Goal: Information Seeking & Learning: Find contact information

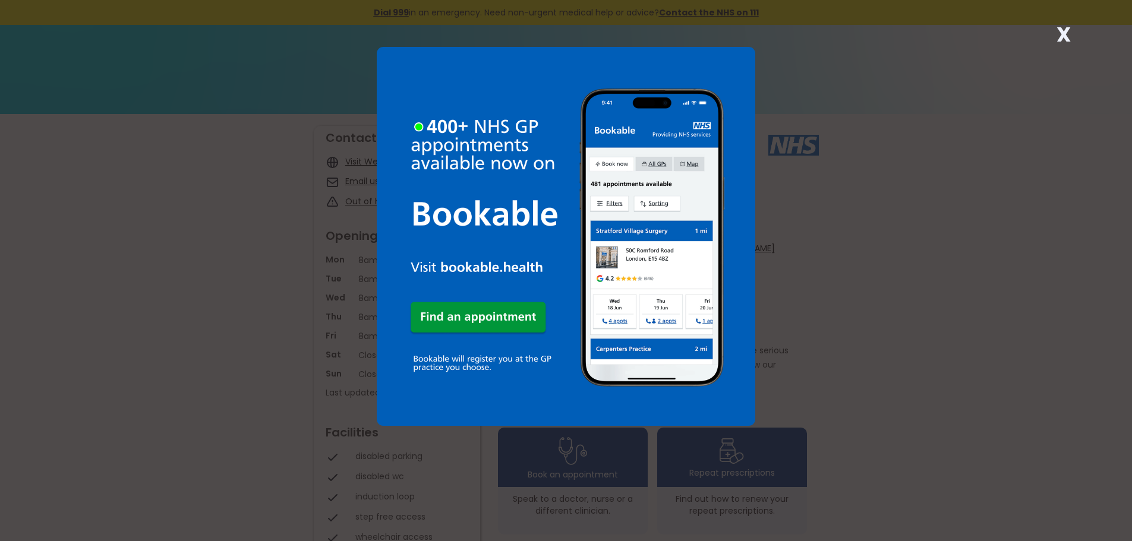
click at [1063, 33] on strong "X" at bounding box center [1063, 34] width 14 height 29
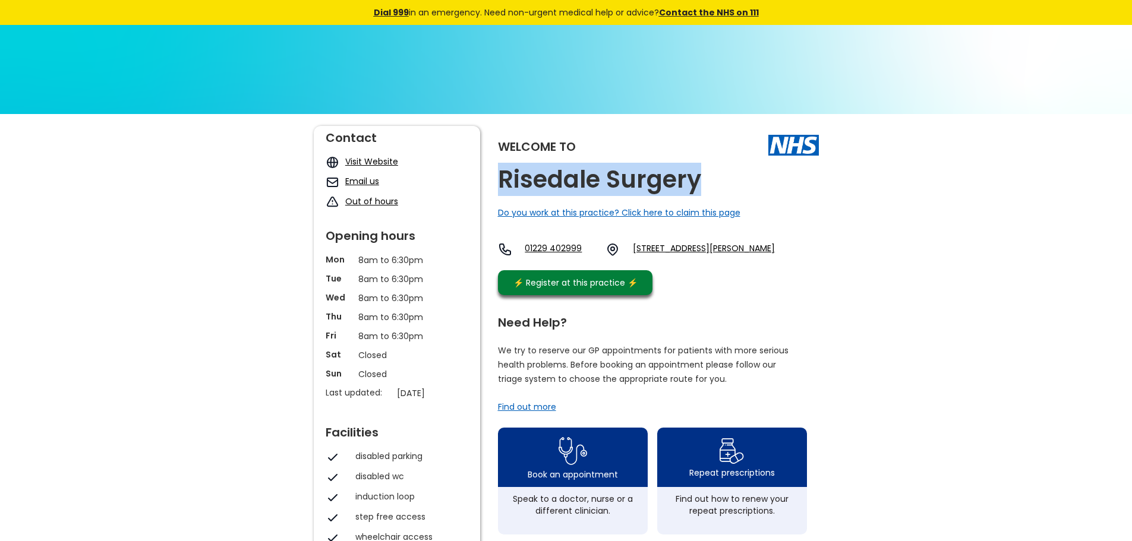
drag, startPoint x: 706, startPoint y: 181, endPoint x: 502, endPoint y: 185, distance: 203.8
click at [502, 185] on div "Welcome to Risedale Surgery Do you work at this practice? Click here to claim t…" at bounding box center [658, 213] width 321 height 175
copy h2 "Risedale Surgery"
click at [574, 243] on link "01229 402999" at bounding box center [559, 249] width 71 height 14
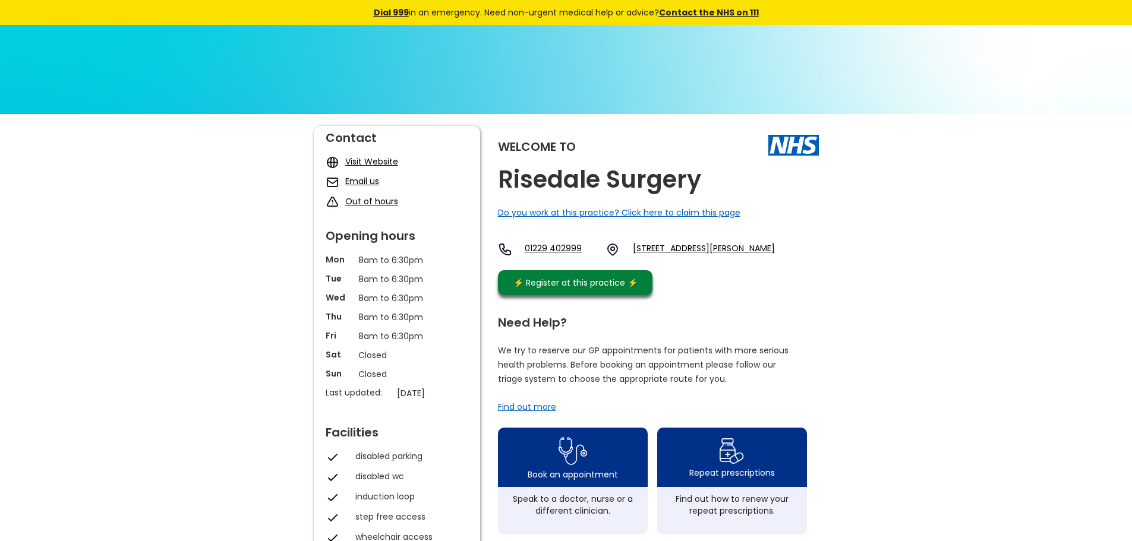
click at [818, 290] on div "Welcome to Risedale Surgery Do you work at this practice? Click here to claim t…" at bounding box center [658, 213] width 321 height 175
click at [738, 251] on link "[STREET_ADDRESS][PERSON_NAME]" at bounding box center [704, 249] width 142 height 14
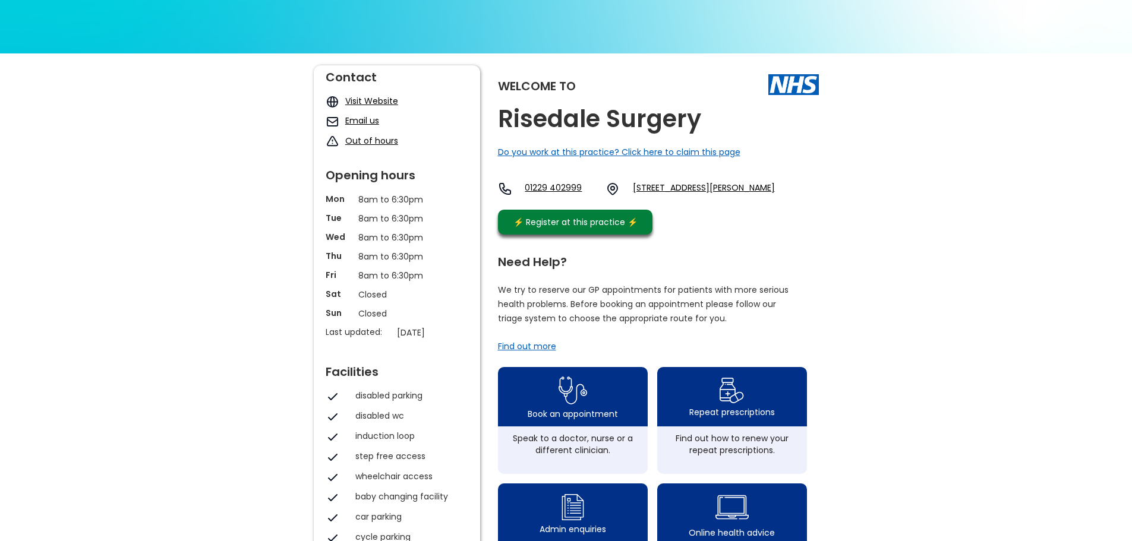
scroll to position [59, 0]
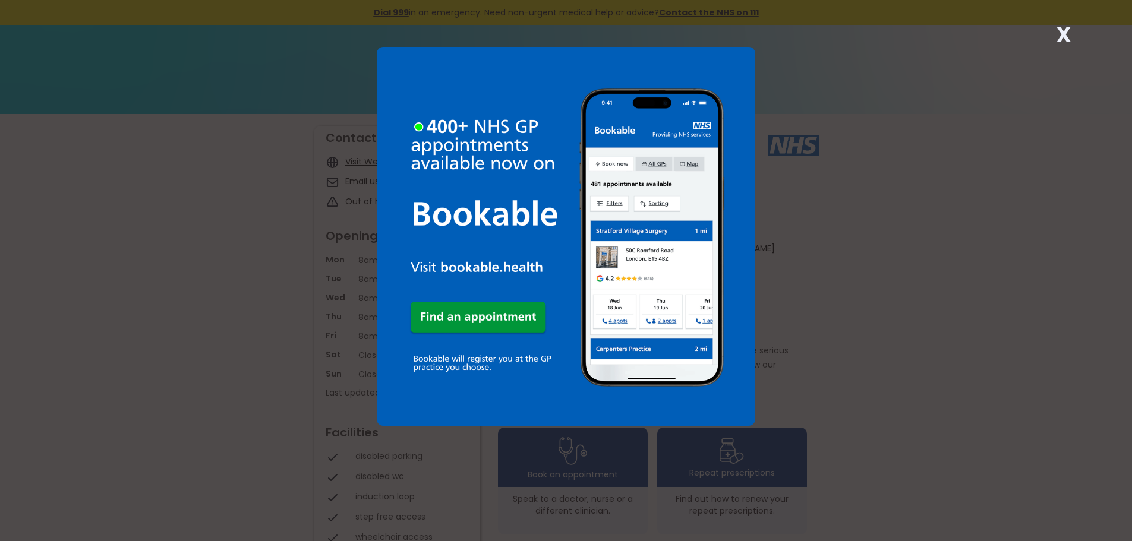
click at [1053, 33] on div "X" at bounding box center [1063, 39] width 24 height 24
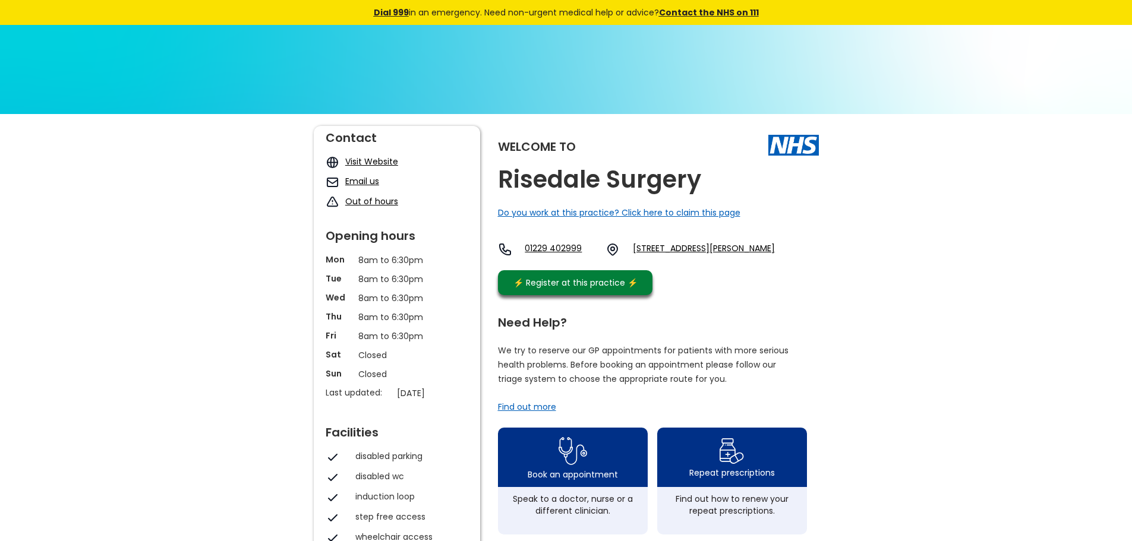
drag, startPoint x: 772, startPoint y: 263, endPoint x: 649, endPoint y: 240, distance: 125.1
click at [649, 242] on div "01229 402999 Duke Street, Barrow-in-furness, Cumbria, La14 2lb, England" at bounding box center [636, 252] width 277 height 20
copy link "[STREET_ADDRESS][PERSON_NAME]"
click at [362, 182] on link "Email us" at bounding box center [362, 181] width 34 height 12
